Goal: Transaction & Acquisition: Book appointment/travel/reservation

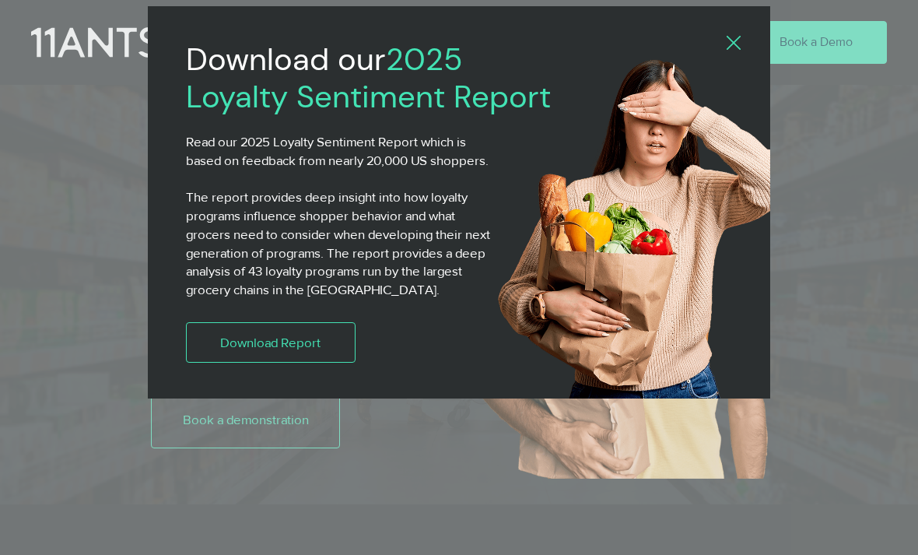
click at [304, 405] on div "2025 Loyalty Sentiment Report" at bounding box center [459, 277] width 918 height 555
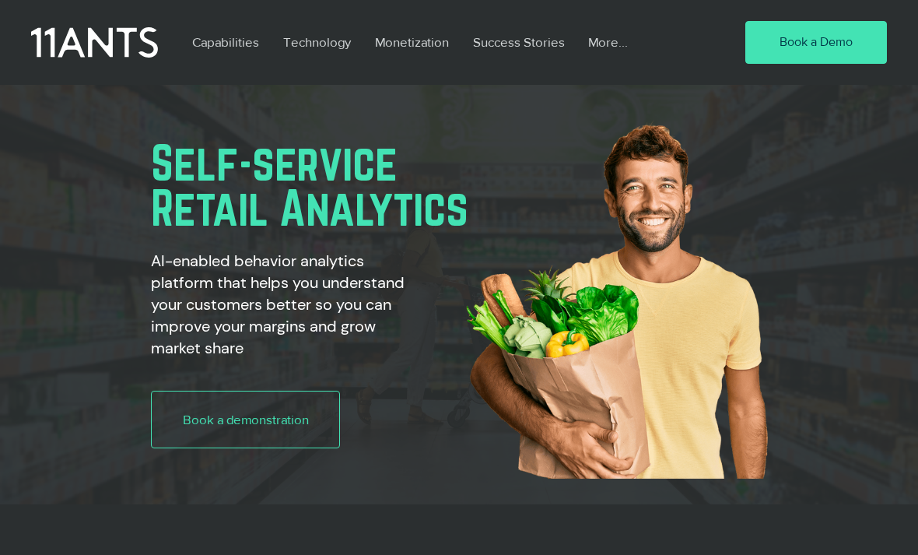
click at [303, 405] on link "Book a demonstration" at bounding box center [245, 420] width 189 height 58
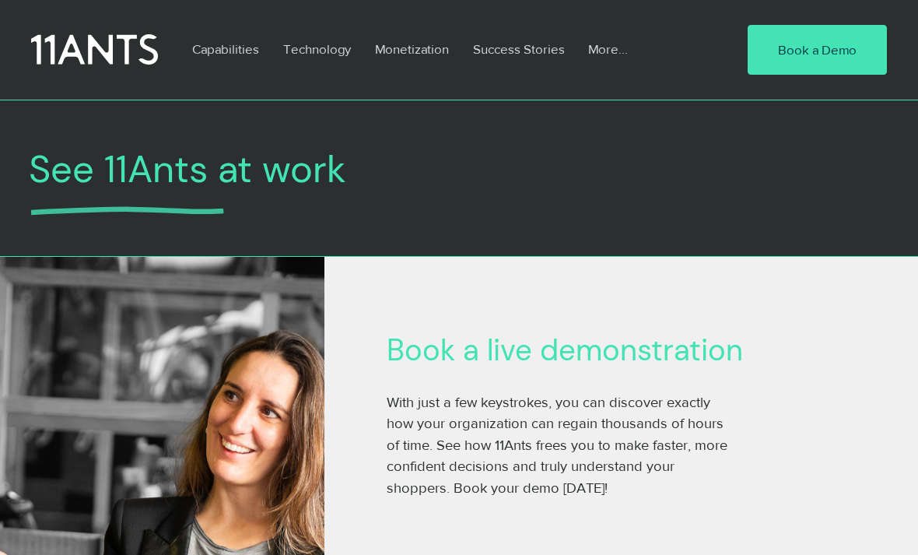
click at [834, 52] on span "Book a Demo" at bounding box center [817, 49] width 79 height 19
